Goal: Entertainment & Leisure: Consume media (video, audio)

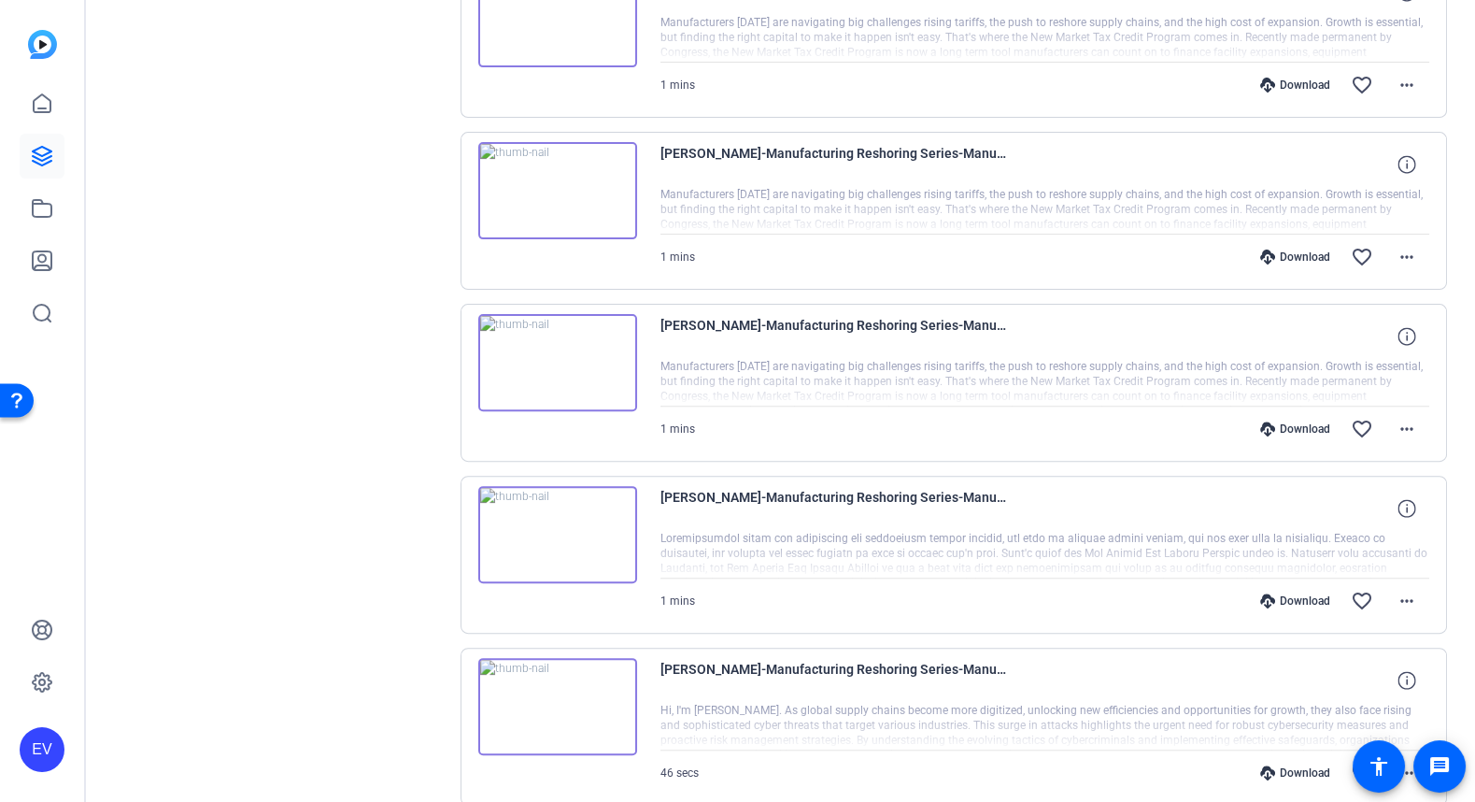
scroll to position [1417, 0]
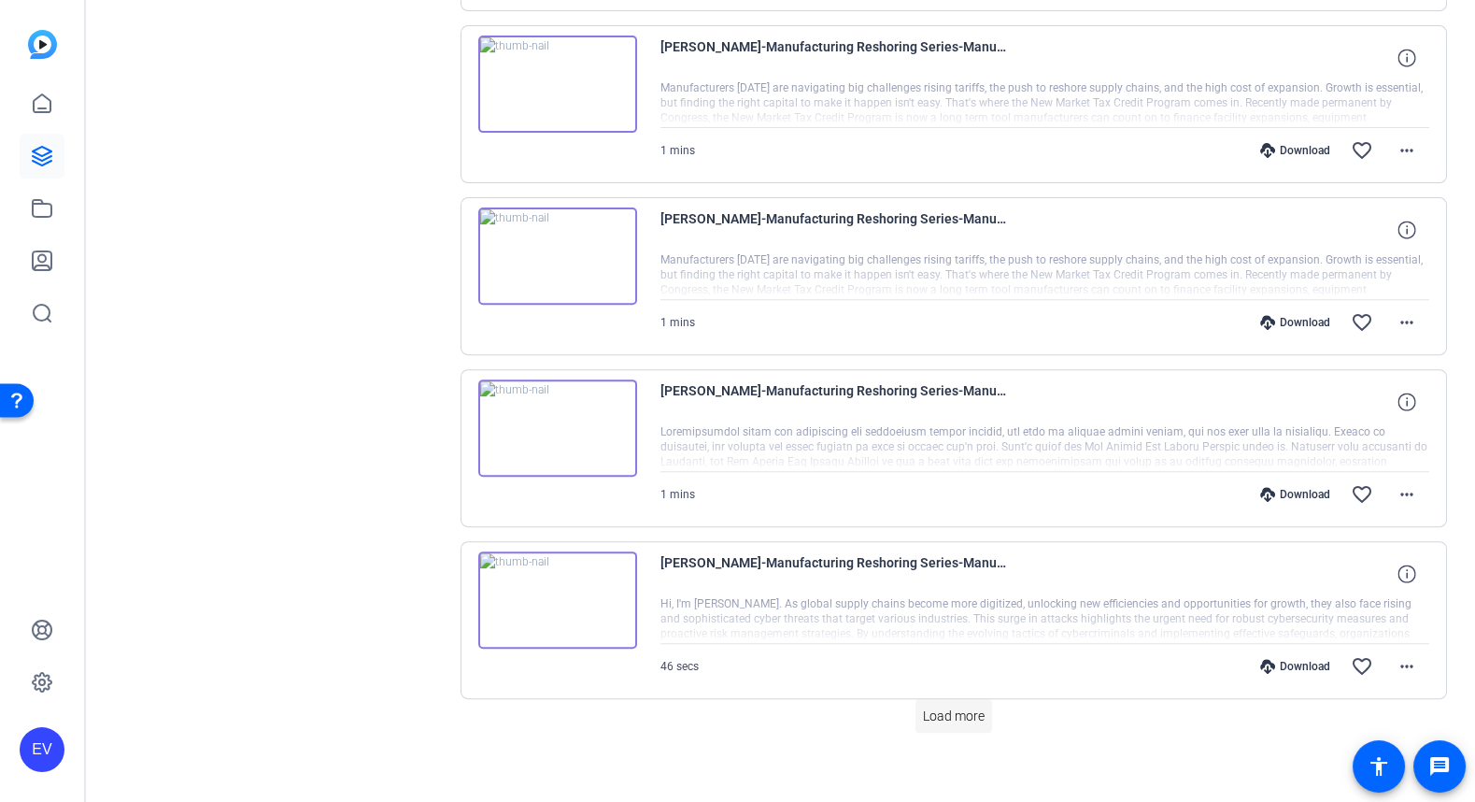
click at [945, 706] on span "Load more" at bounding box center [954, 716] width 62 height 20
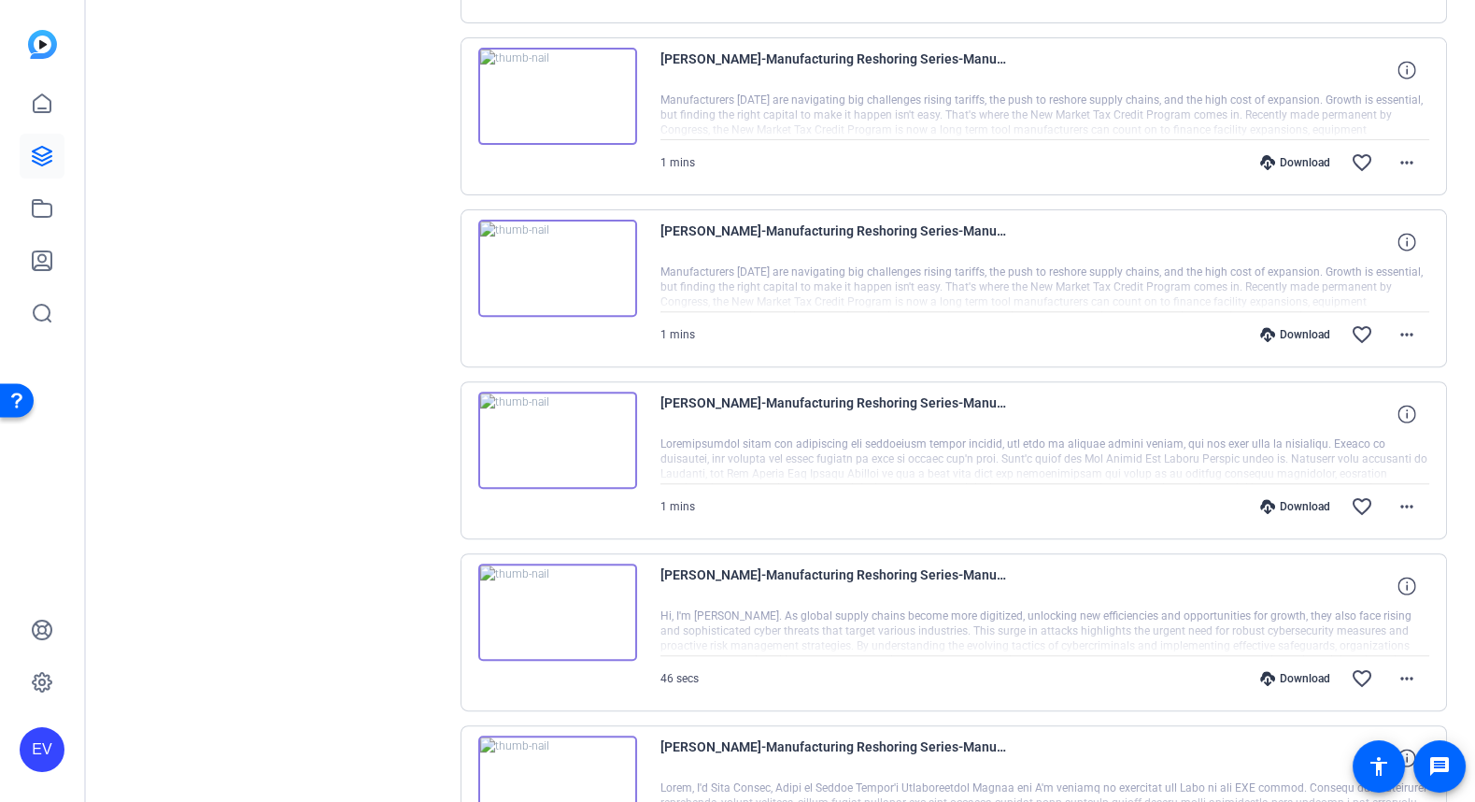
scroll to position [1388, 0]
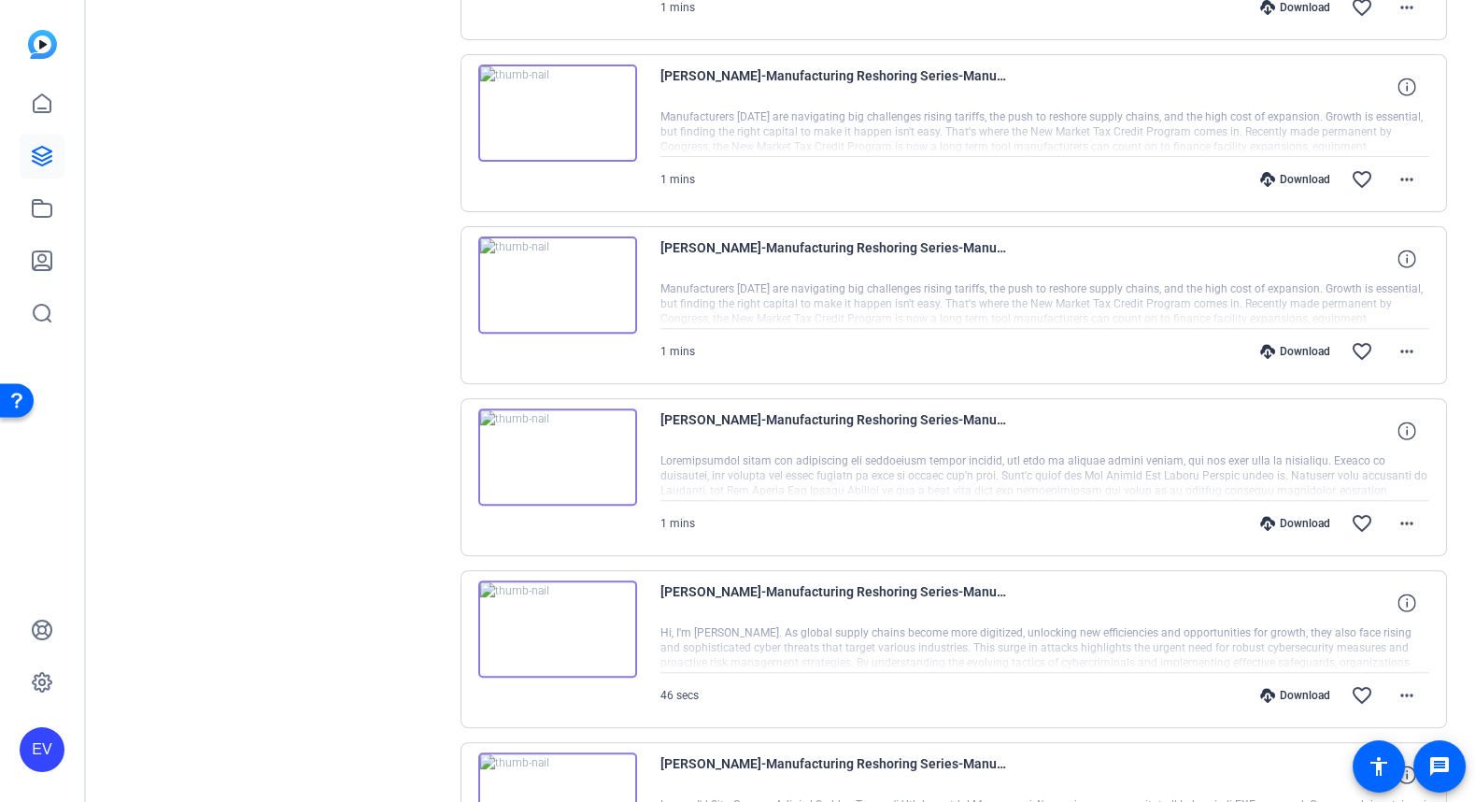
click at [552, 434] on img at bounding box center [557, 456] width 159 height 97
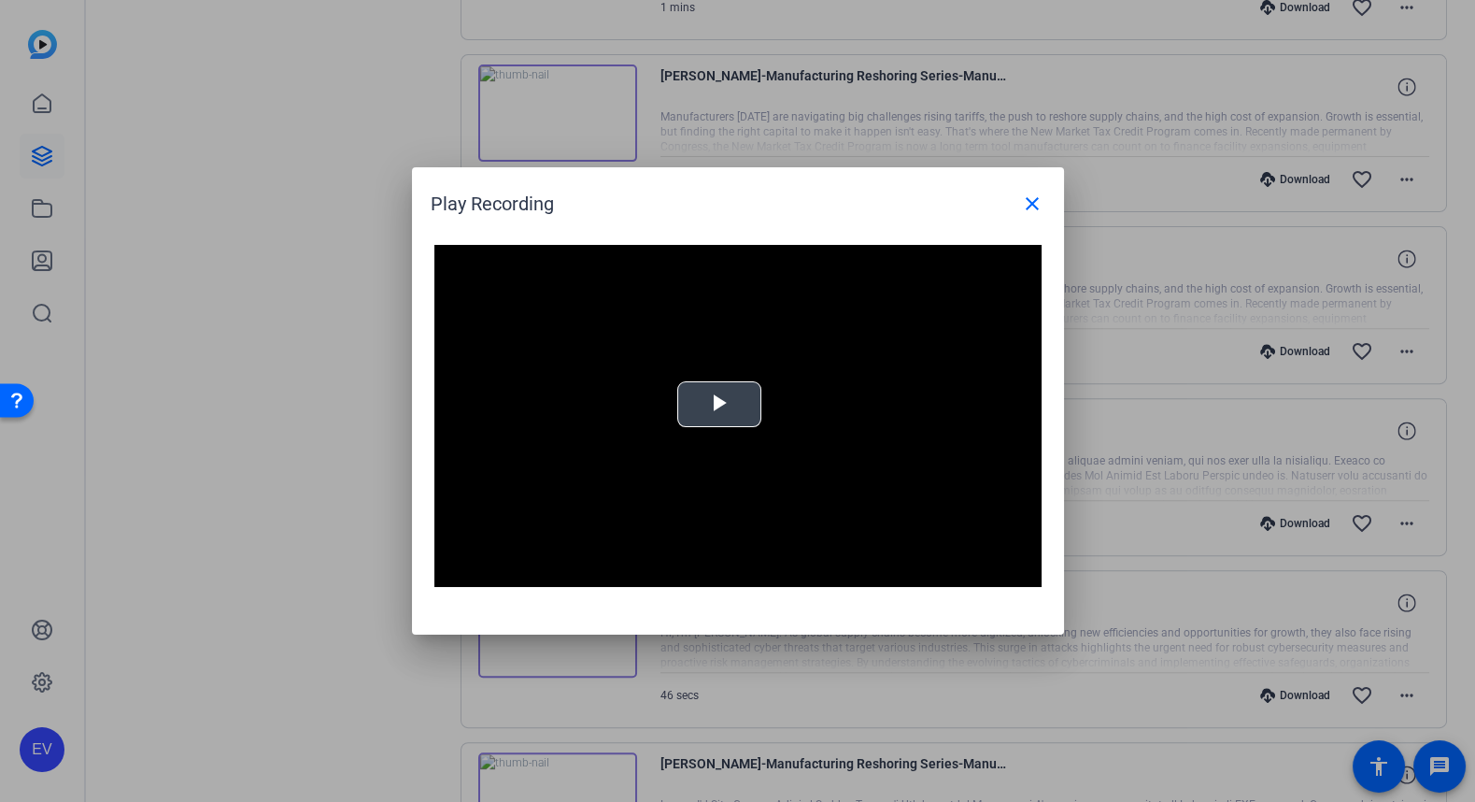
click at [719, 405] on span "Video Player" at bounding box center [719, 405] width 0 height 0
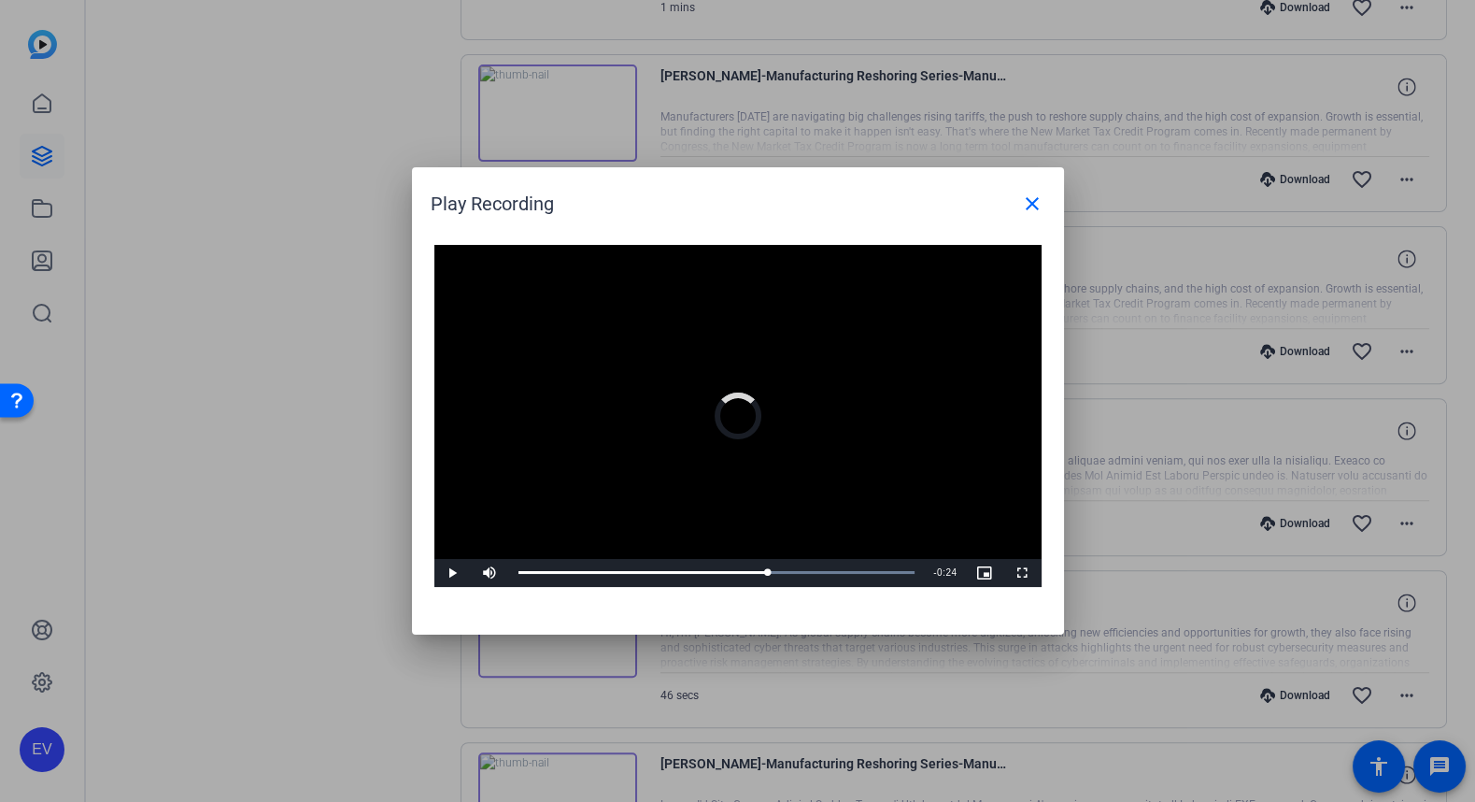
drag, startPoint x: 537, startPoint y: 576, endPoint x: 792, endPoint y: 593, distance: 255.7
click at [792, 593] on div "Video Player is loading. Play Video Play Mute Current Time 0:42 / Duration 1:07…" at bounding box center [738, 430] width 652 height 408
click at [830, 576] on div "Loaded : 100.00% 0:53 0:47" at bounding box center [717, 573] width 416 height 28
click at [900, 574] on div "1:05" at bounding box center [900, 572] width 1 height 5
click at [1031, 214] on mat-icon "close" at bounding box center [1032, 203] width 22 height 22
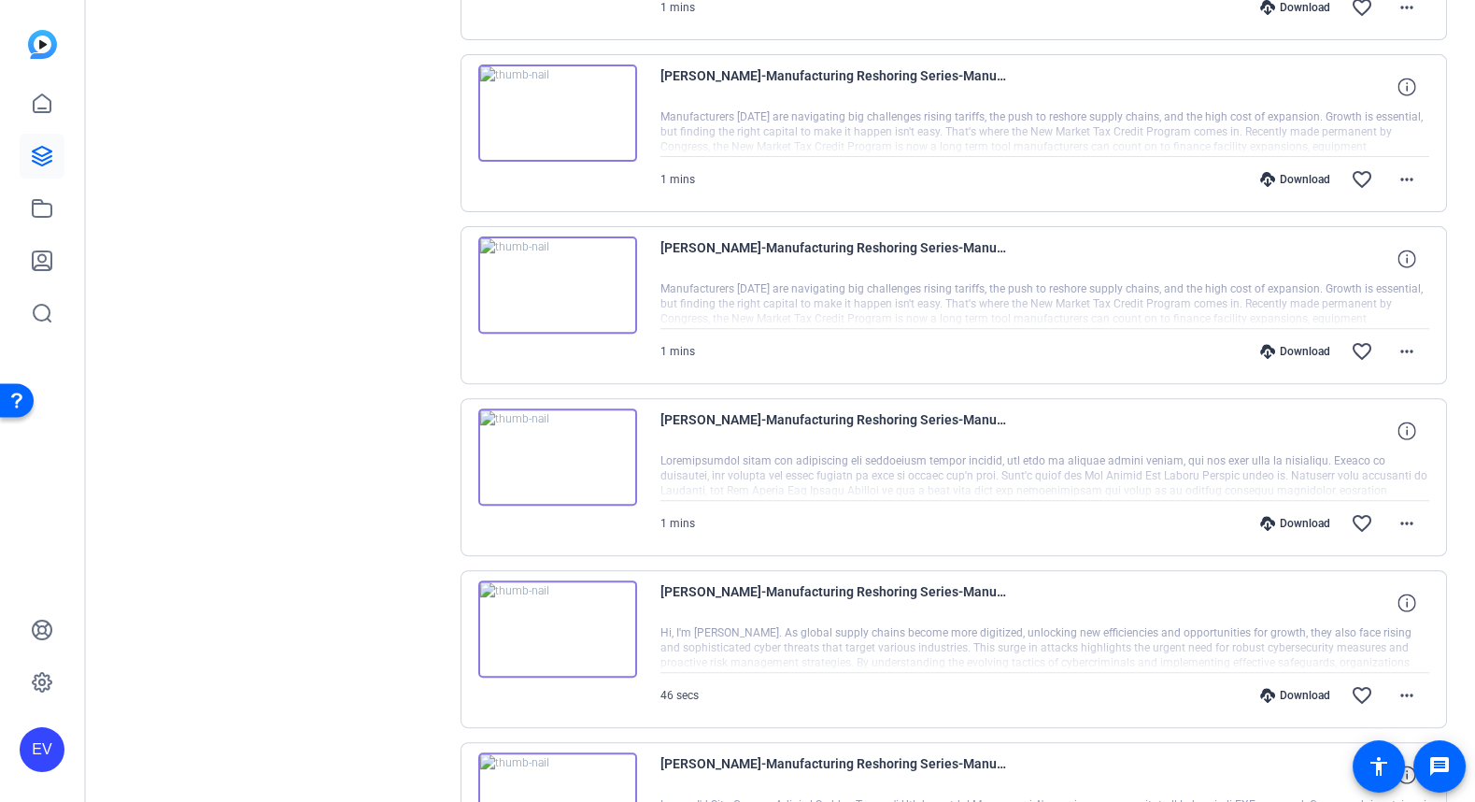
click at [557, 276] on img at bounding box center [557, 284] width 159 height 97
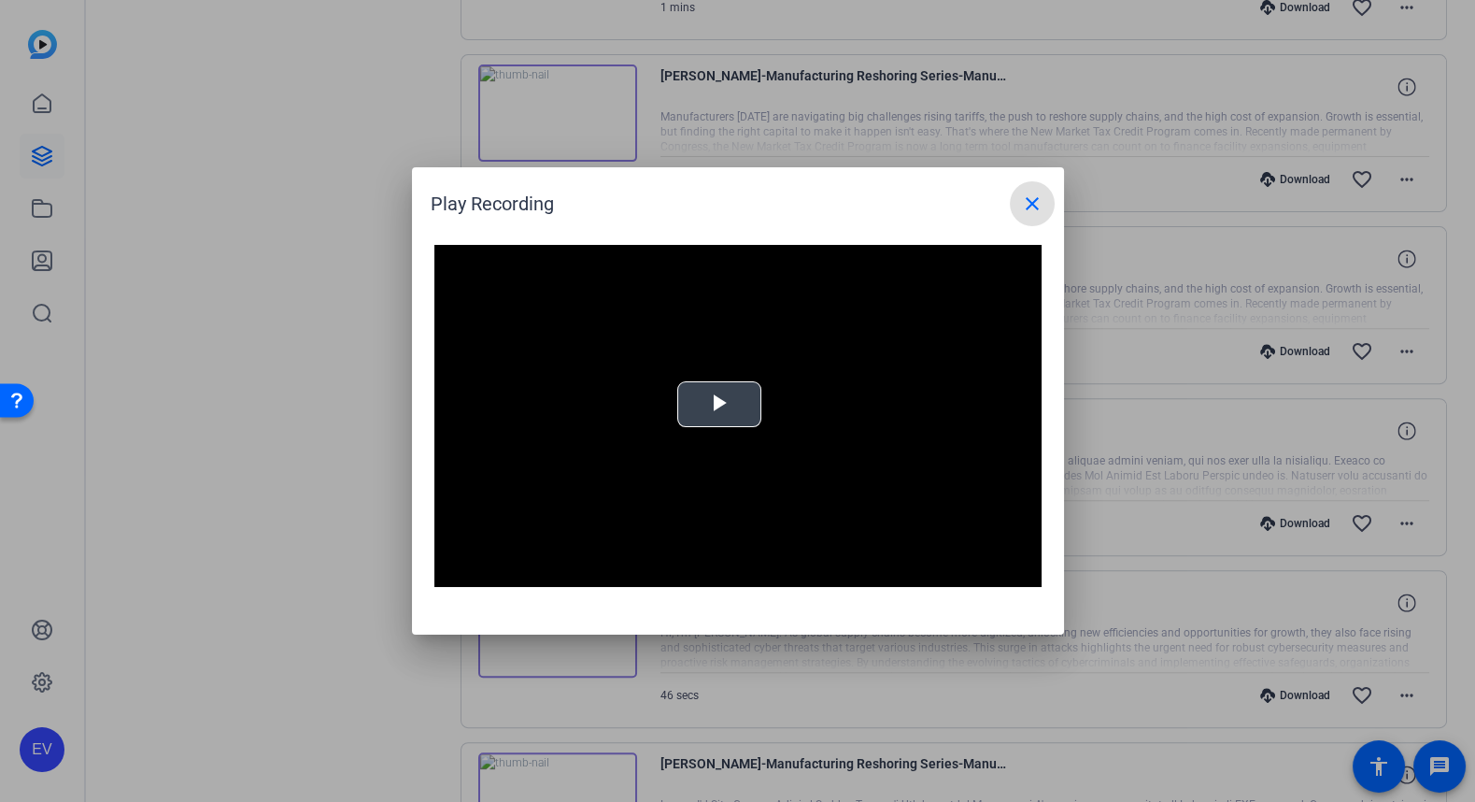
click at [719, 405] on span "Video Player" at bounding box center [719, 405] width 0 height 0
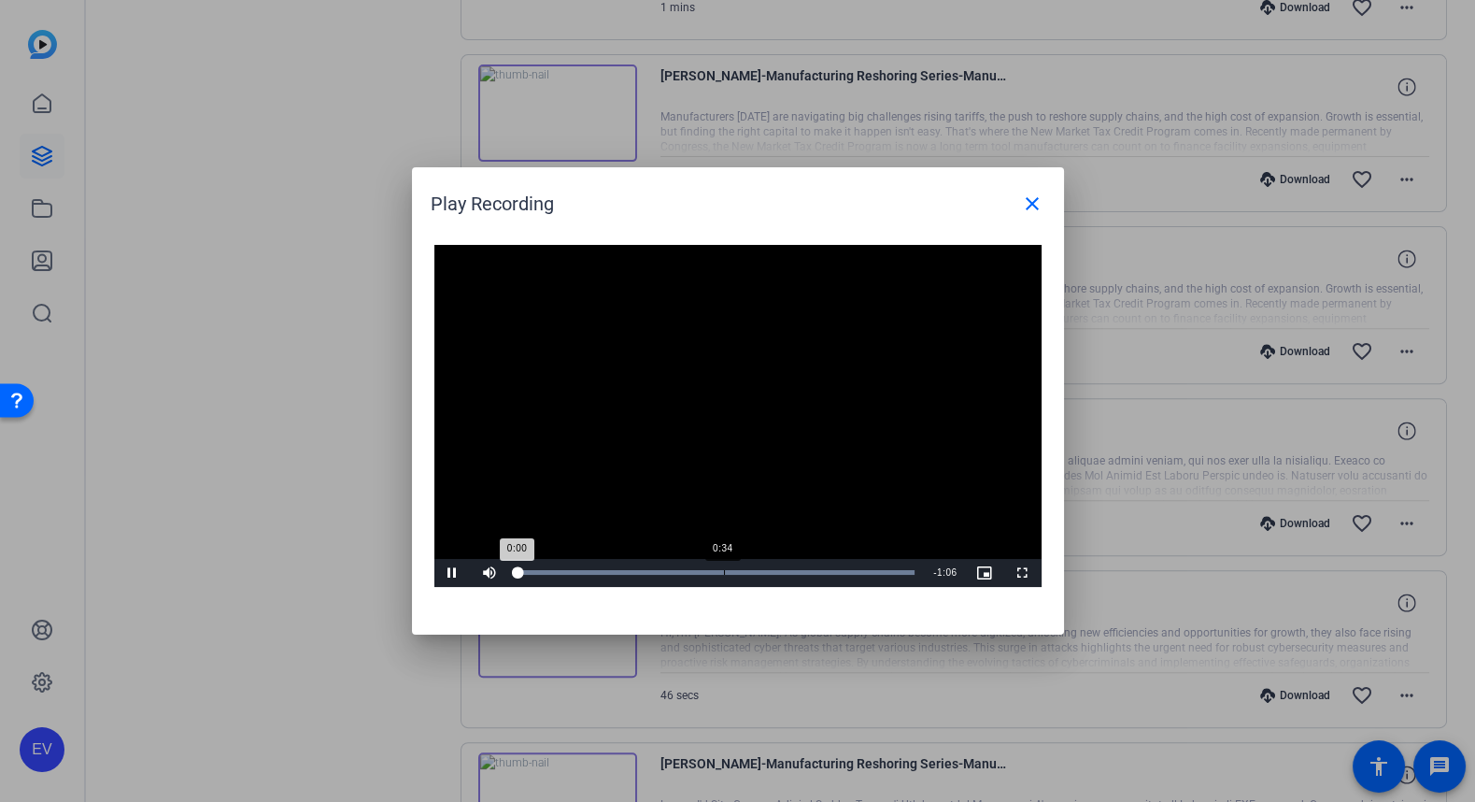
click at [723, 568] on div "Loaded : 100.00% 0:34 0:00" at bounding box center [717, 573] width 416 height 28
click at [819, 570] on div "Loaded : 100.00% 0:48 0:34" at bounding box center [717, 572] width 397 height 5
click at [882, 572] on div "Loaded : 100.00% 1:00 0:50" at bounding box center [717, 572] width 397 height 5
click at [1034, 212] on mat-icon "close" at bounding box center [1032, 203] width 22 height 22
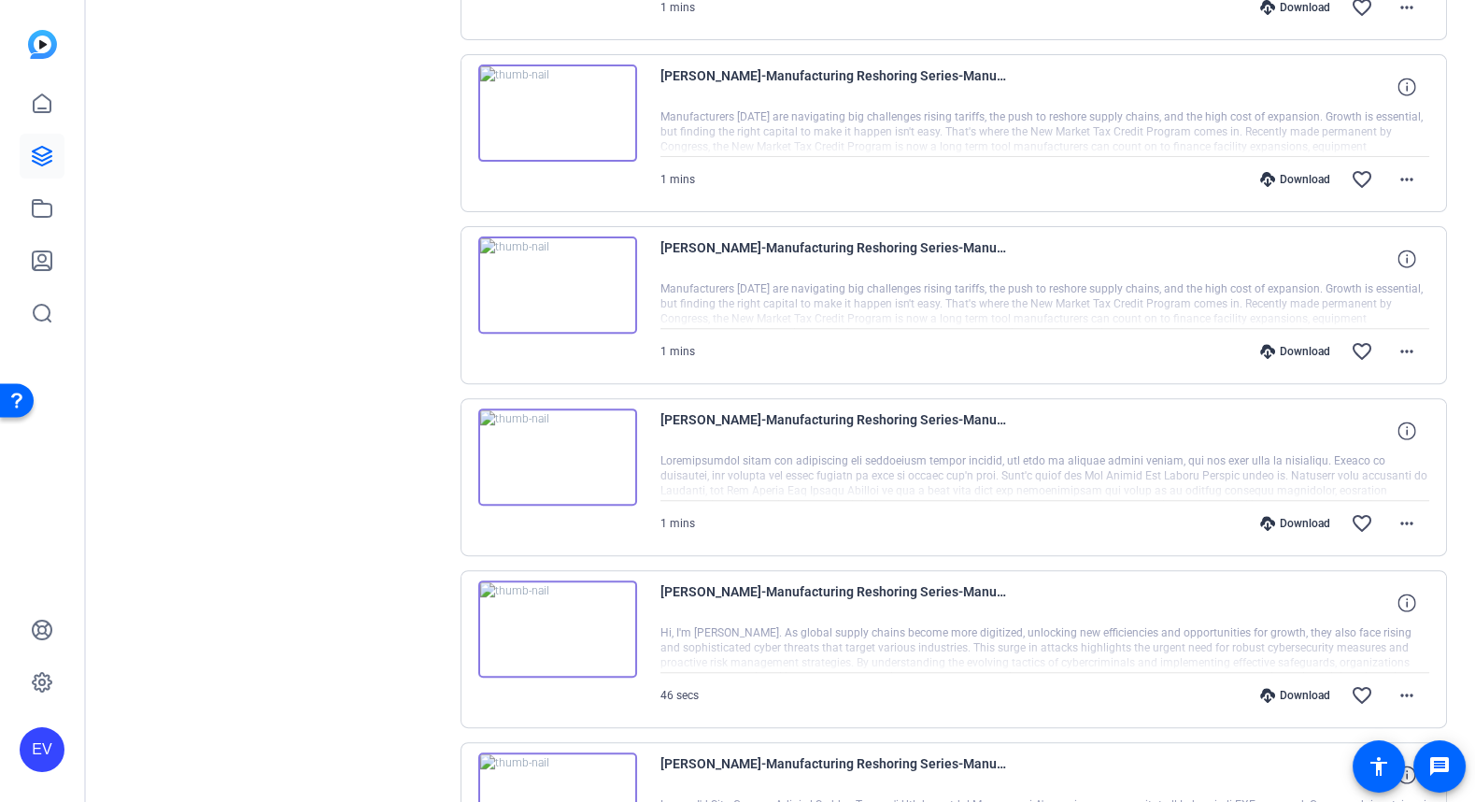
click at [560, 98] on img at bounding box center [557, 112] width 159 height 97
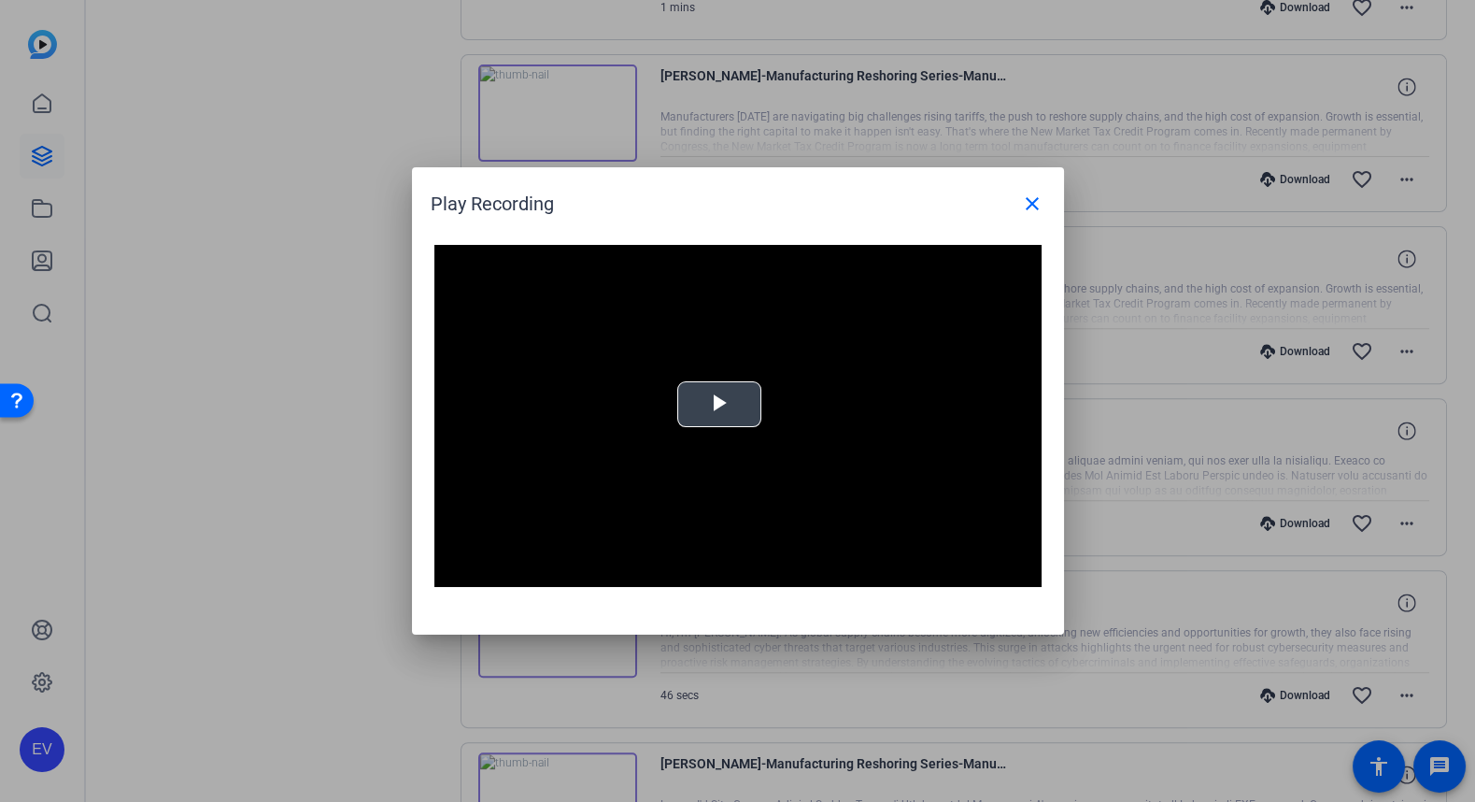
click at [719, 405] on span "Video Player" at bounding box center [719, 405] width 0 height 0
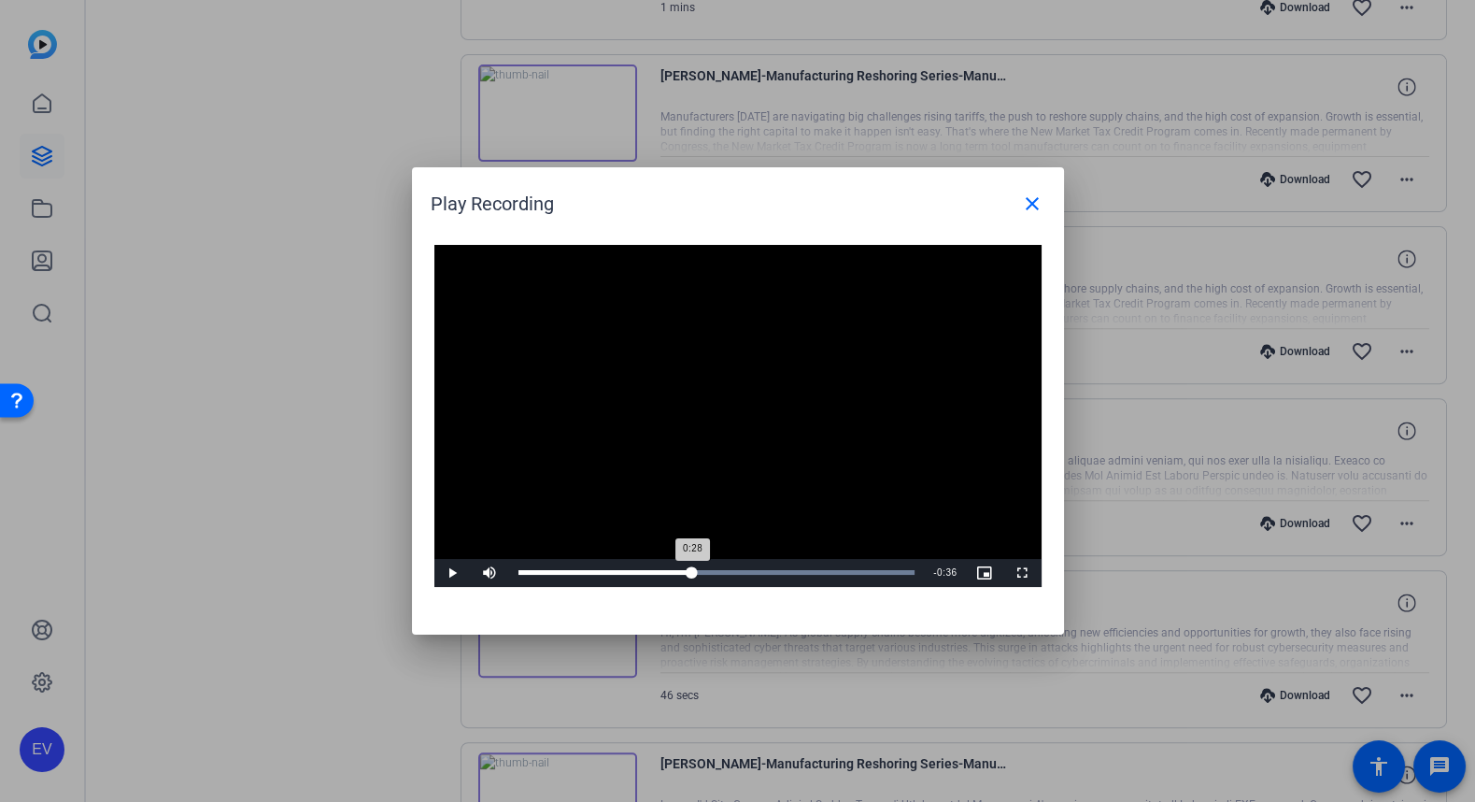
click at [692, 572] on div "Loaded : 100.00% 0:28 0:28" at bounding box center [717, 572] width 397 height 5
click at [754, 572] on div "Loaded : 100.00% 0:38 0:38" at bounding box center [717, 572] width 397 height 5
click at [827, 572] on div "Loaded : 100.00% 0:45 0:38" at bounding box center [717, 572] width 397 height 5
click at [881, 572] on div "Progress Bar" at bounding box center [717, 572] width 397 height 5
click at [1042, 193] on mat-icon "close" at bounding box center [1032, 203] width 22 height 22
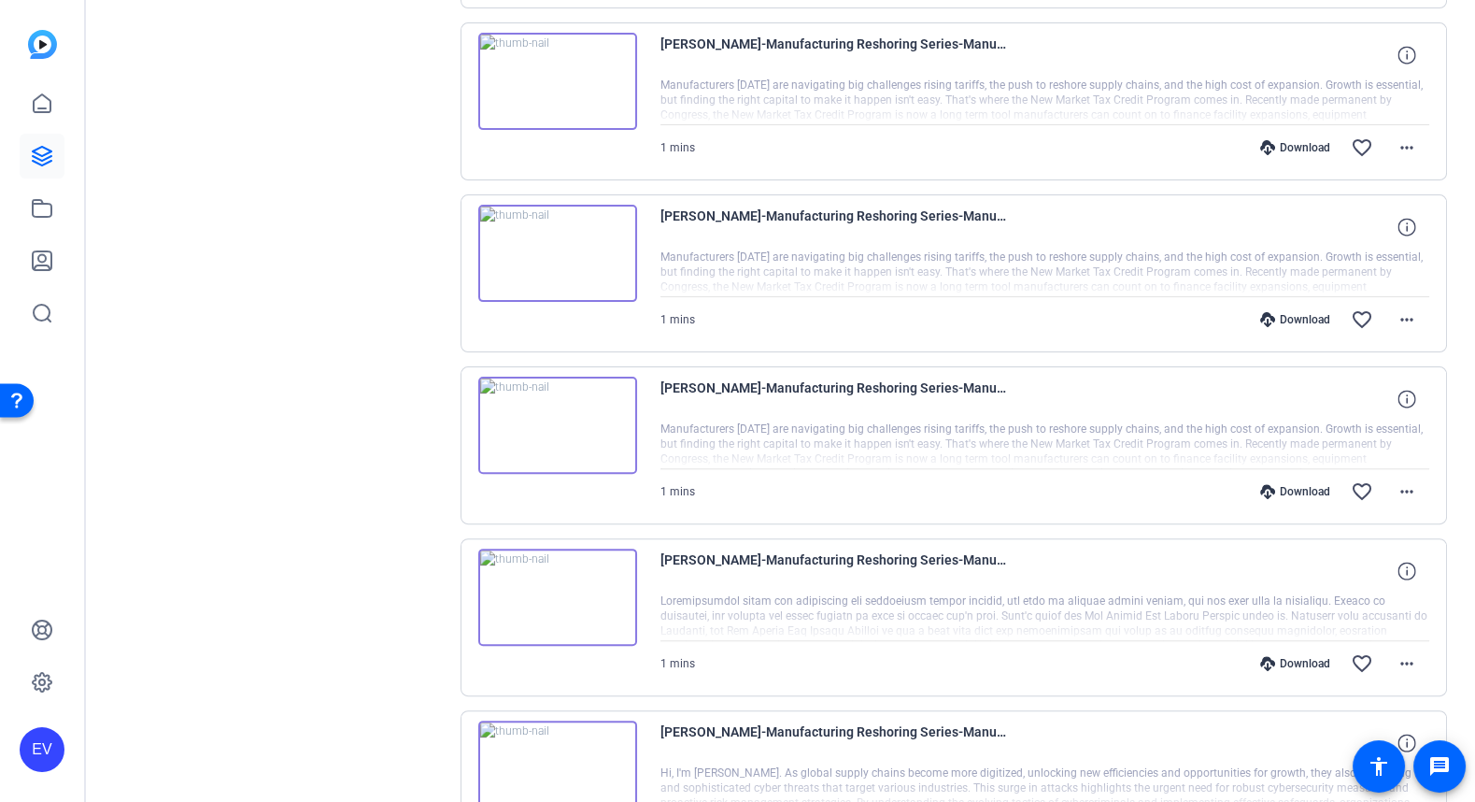
scroll to position [1215, 0]
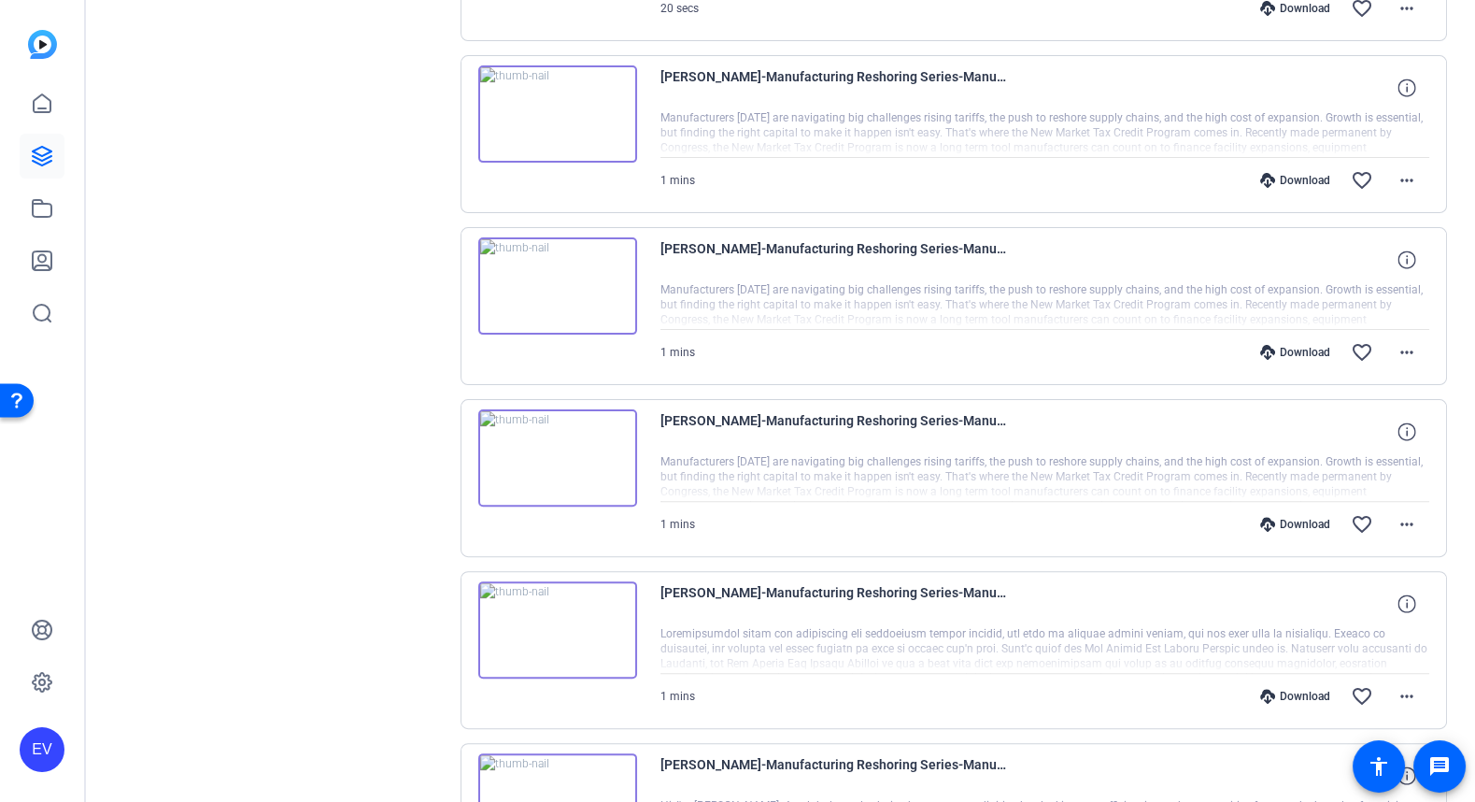
click at [559, 255] on img at bounding box center [557, 285] width 159 height 97
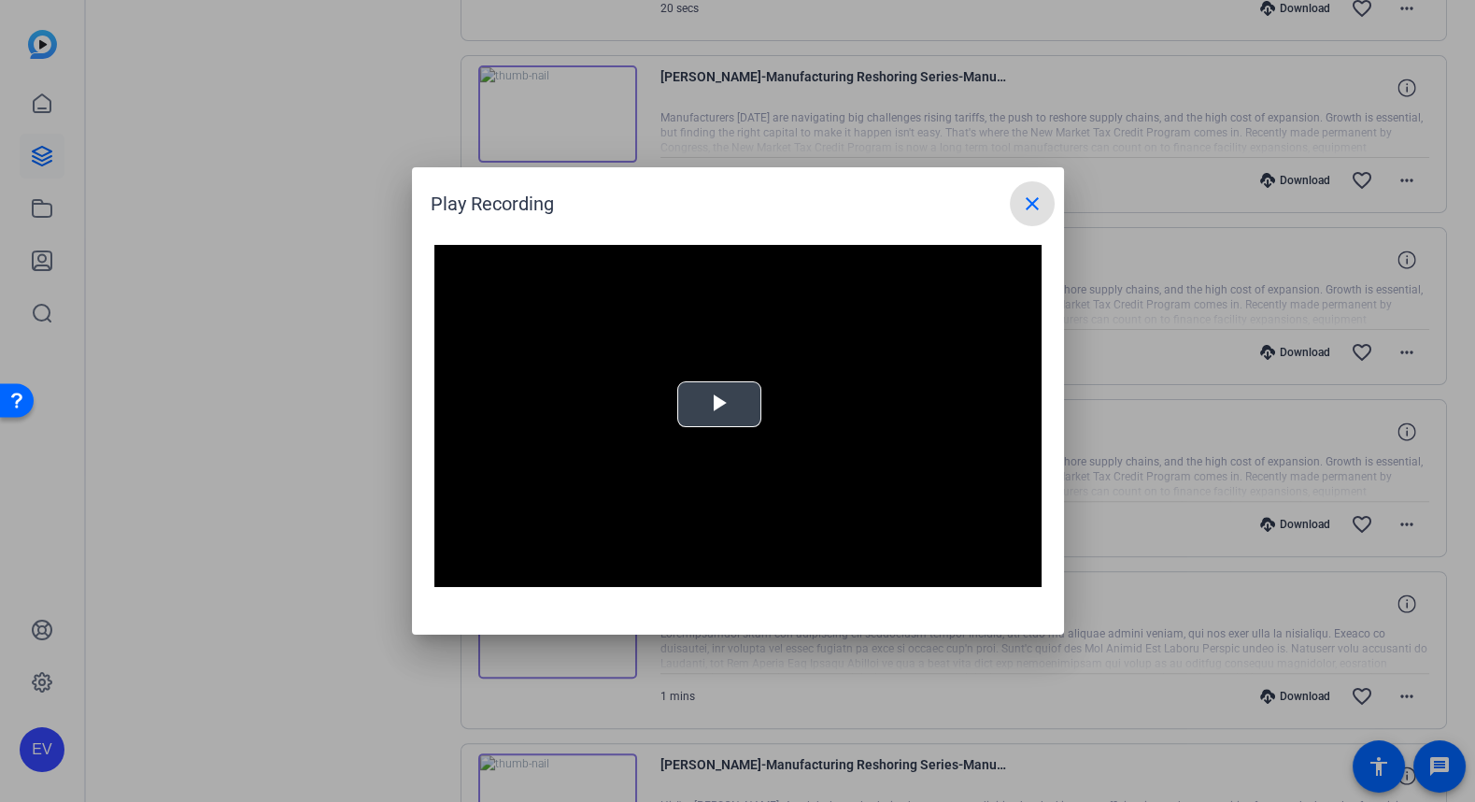
click at [719, 405] on span "Video Player" at bounding box center [719, 405] width 0 height 0
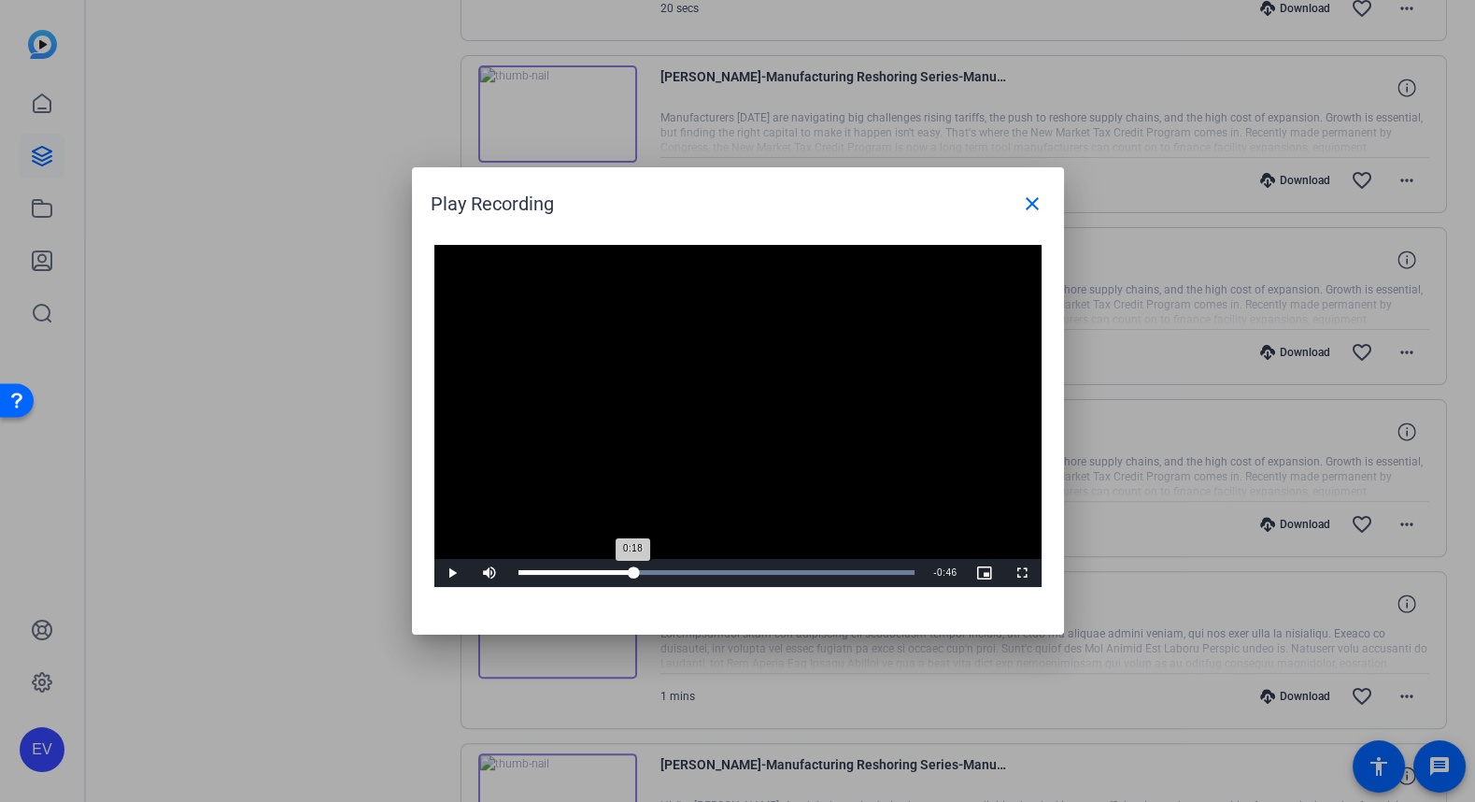
click at [634, 568] on div "Loaded : 100.00% 0:18 0:18" at bounding box center [717, 573] width 416 height 28
click at [723, 582] on div "Loaded : 100.00% 0:32 0:18" at bounding box center [717, 573] width 416 height 28
click at [827, 571] on div "Loaded : 100.00% 0:49 0:33" at bounding box center [717, 572] width 397 height 5
click at [863, 571] on div "Loaded : 100.00% 0:54 0:49" at bounding box center [717, 572] width 397 height 5
click at [1036, 209] on mat-icon "close" at bounding box center [1032, 203] width 22 height 22
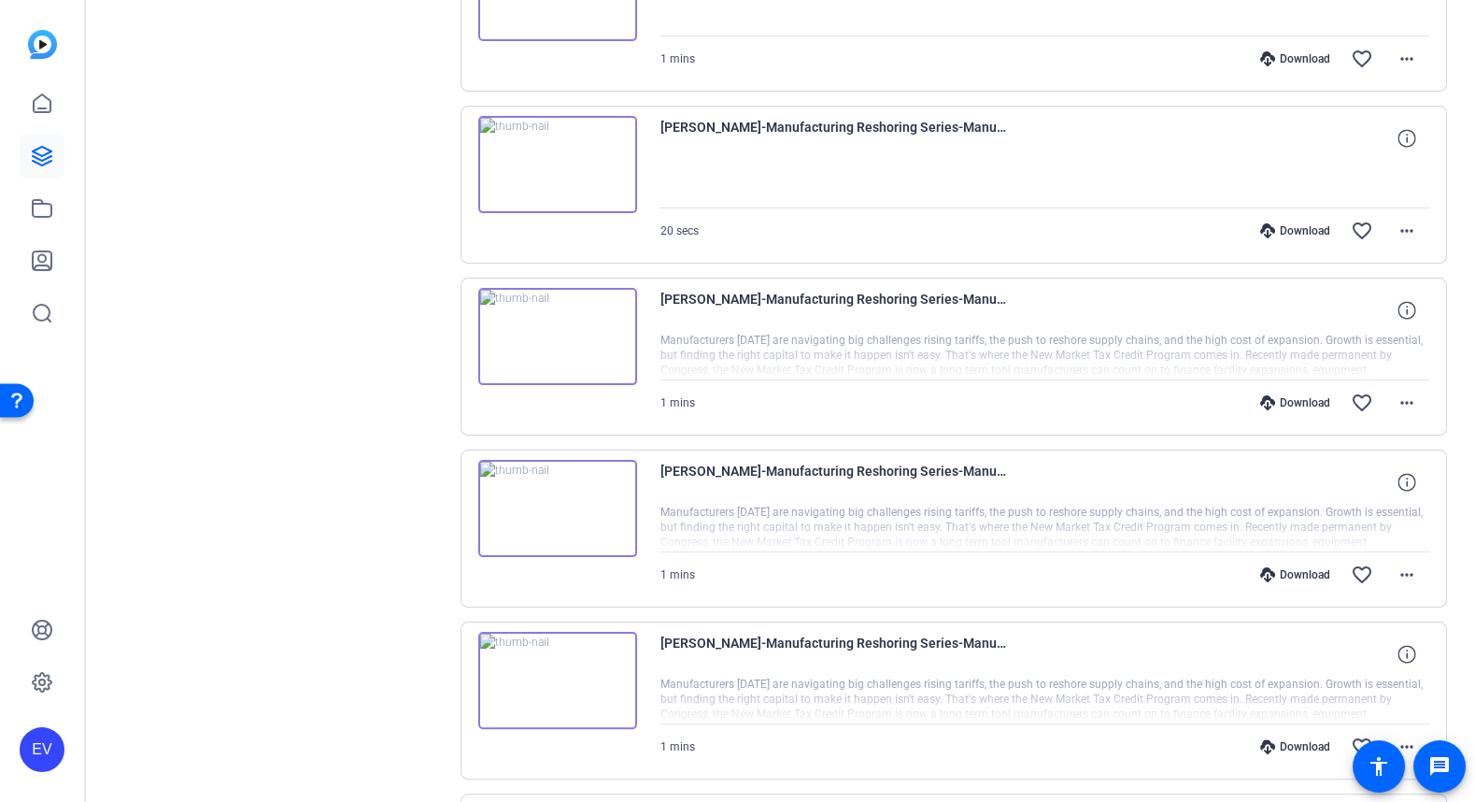
scroll to position [888, 0]
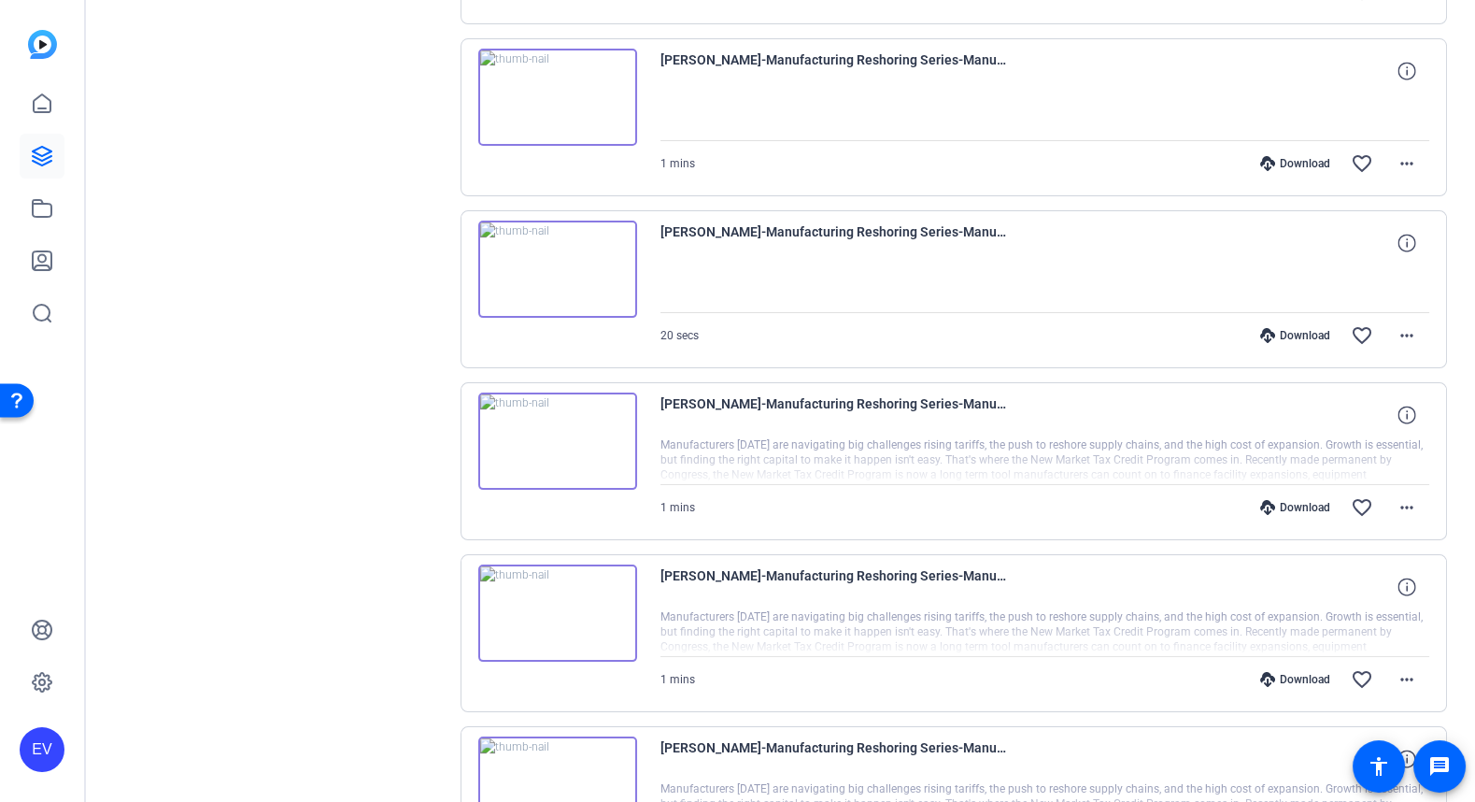
click at [555, 426] on img at bounding box center [557, 440] width 159 height 97
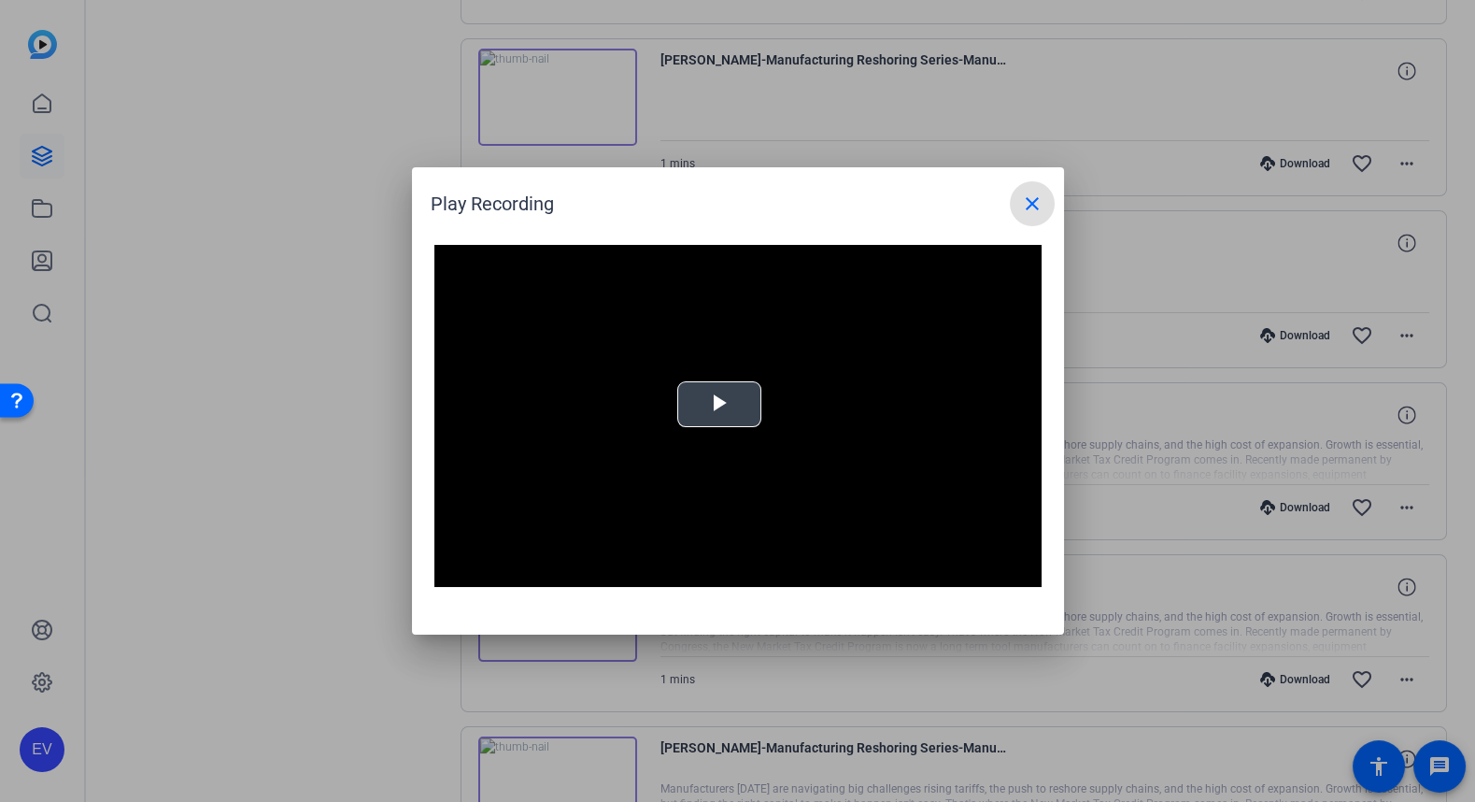
click at [719, 405] on span "Video Player" at bounding box center [719, 405] width 0 height 0
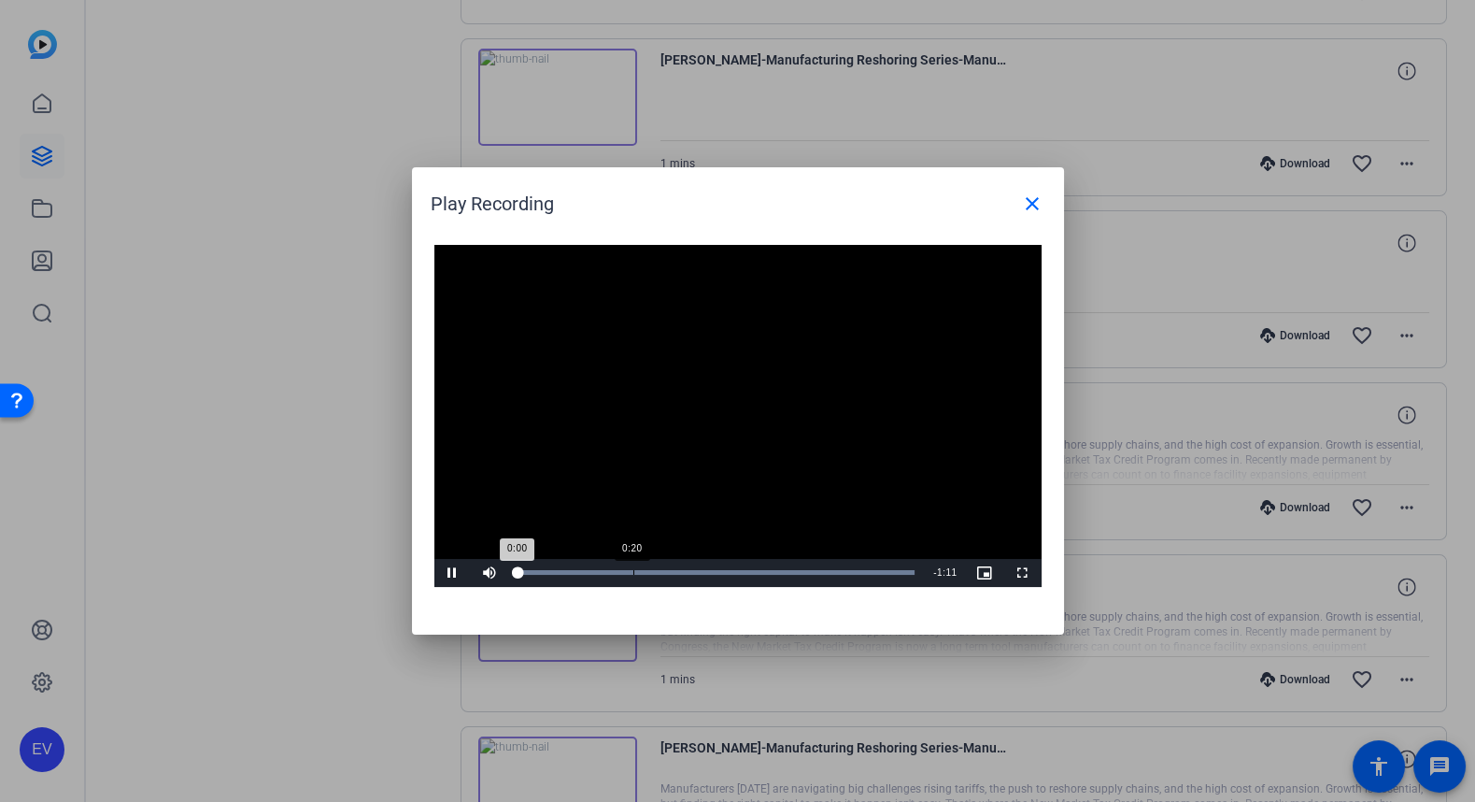
click at [633, 571] on div "0:20" at bounding box center [633, 572] width 1 height 5
click at [711, 581] on div "Loaded : 100.00% 0:29 0:20" at bounding box center [717, 573] width 416 height 28
click at [763, 576] on div "Loaded : 100.00% 0:42 0:34" at bounding box center [717, 573] width 416 height 28
click at [812, 573] on div "Loaded : 100.00% 0:52 0:44" at bounding box center [717, 572] width 397 height 5
click at [867, 572] on div "Loaded : 100.00% 1:02 0:52" at bounding box center [717, 572] width 397 height 5
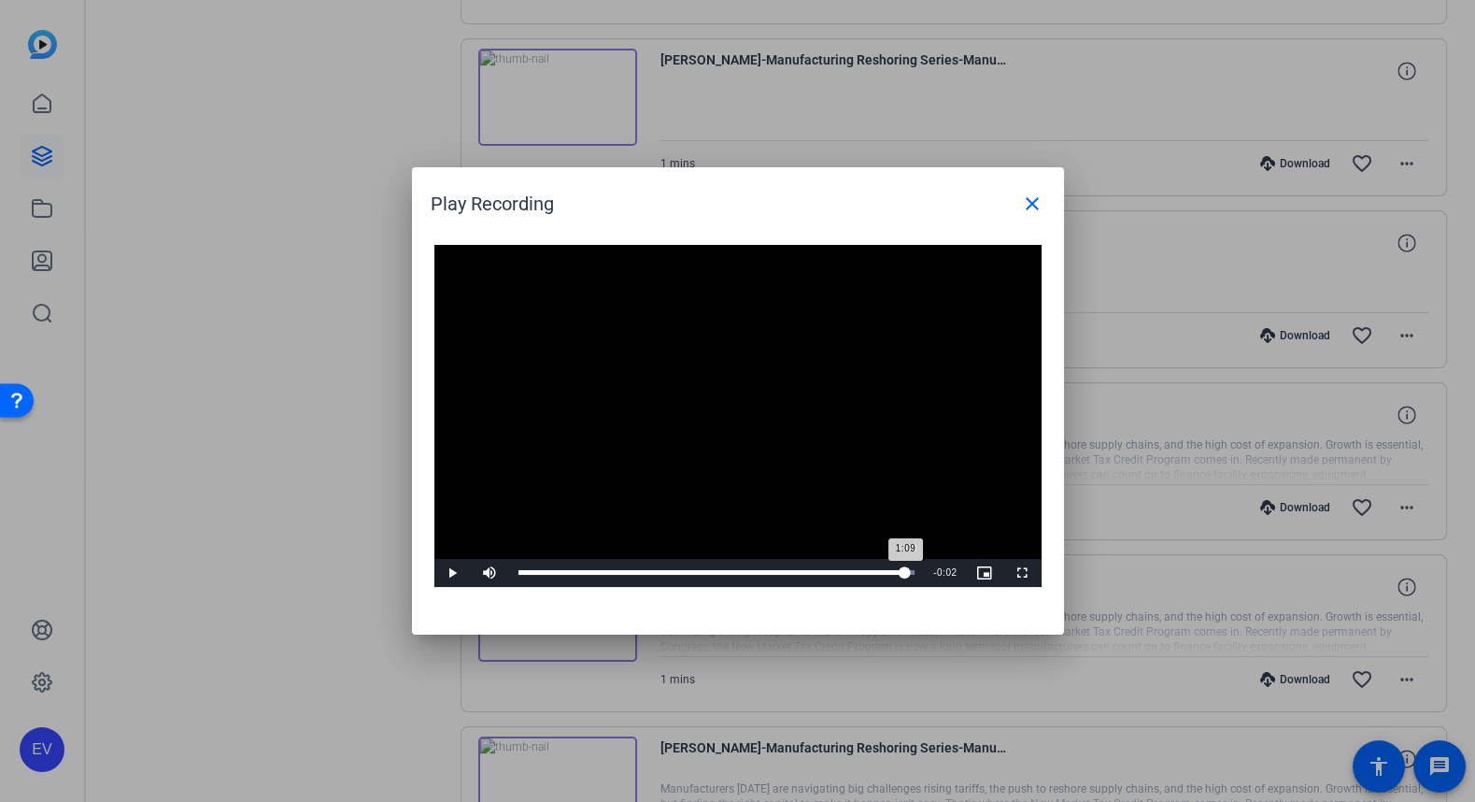
click at [905, 572] on div "Loaded : 100.00% 1:09 1:09" at bounding box center [717, 572] width 397 height 5
click at [1035, 209] on mat-icon "close" at bounding box center [1032, 203] width 22 height 22
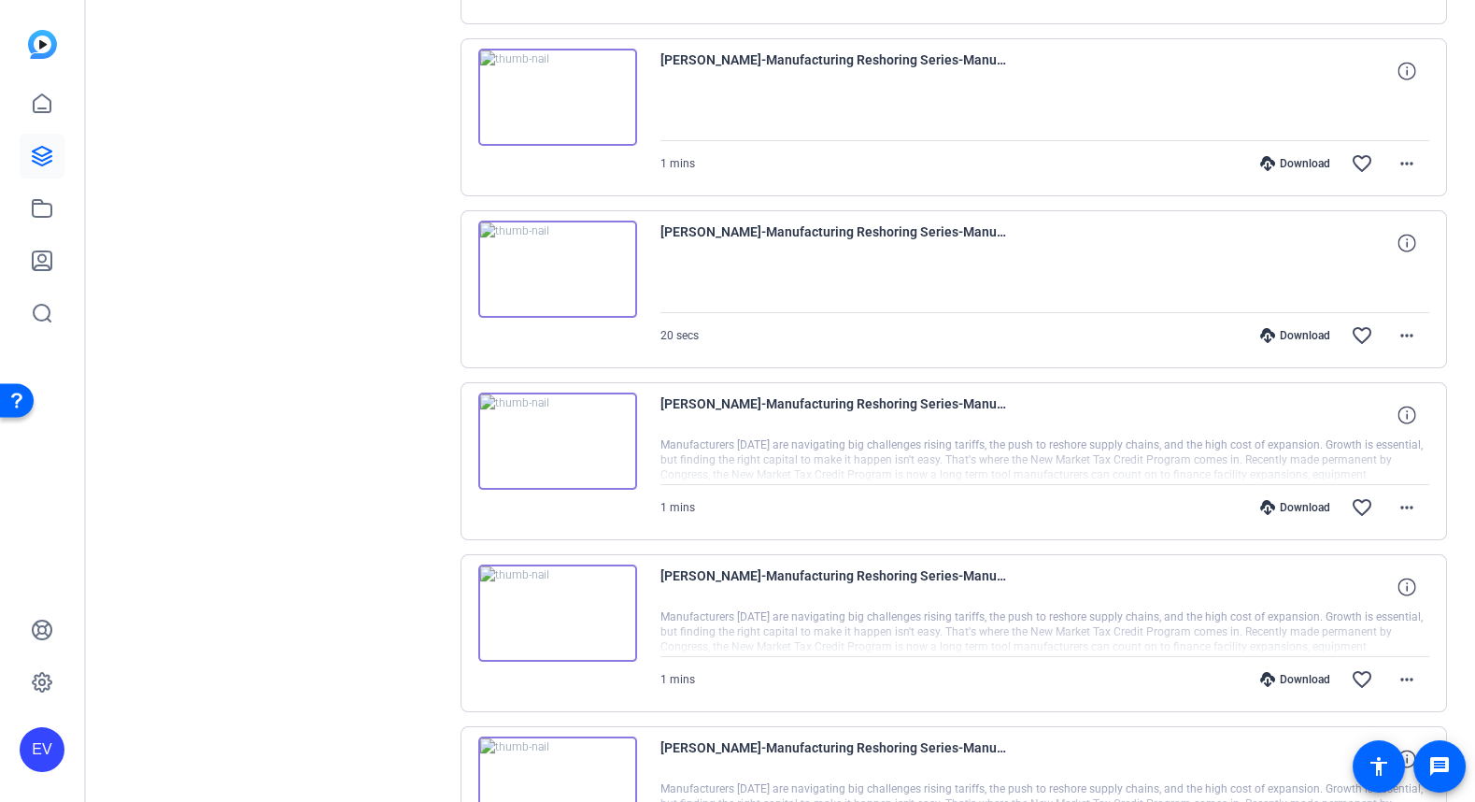
click at [312, 550] on div "Sessions Scripts Sessions more_horiz Manufacturing Reshoring Series [DATE] 9:40…" at bounding box center [278, 783] width 311 height 3072
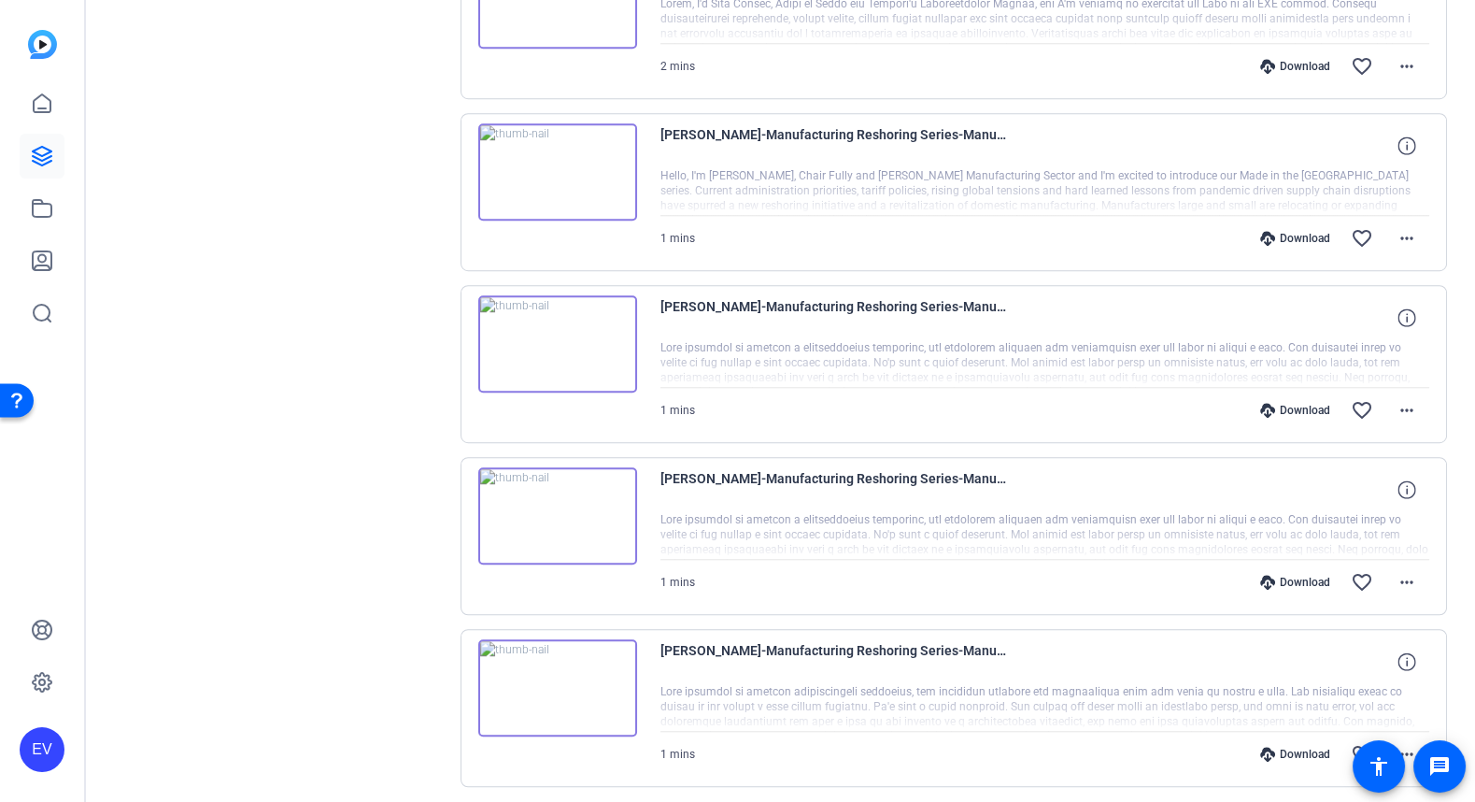
scroll to position [2408, 0]
